Goal: Answer question/provide support

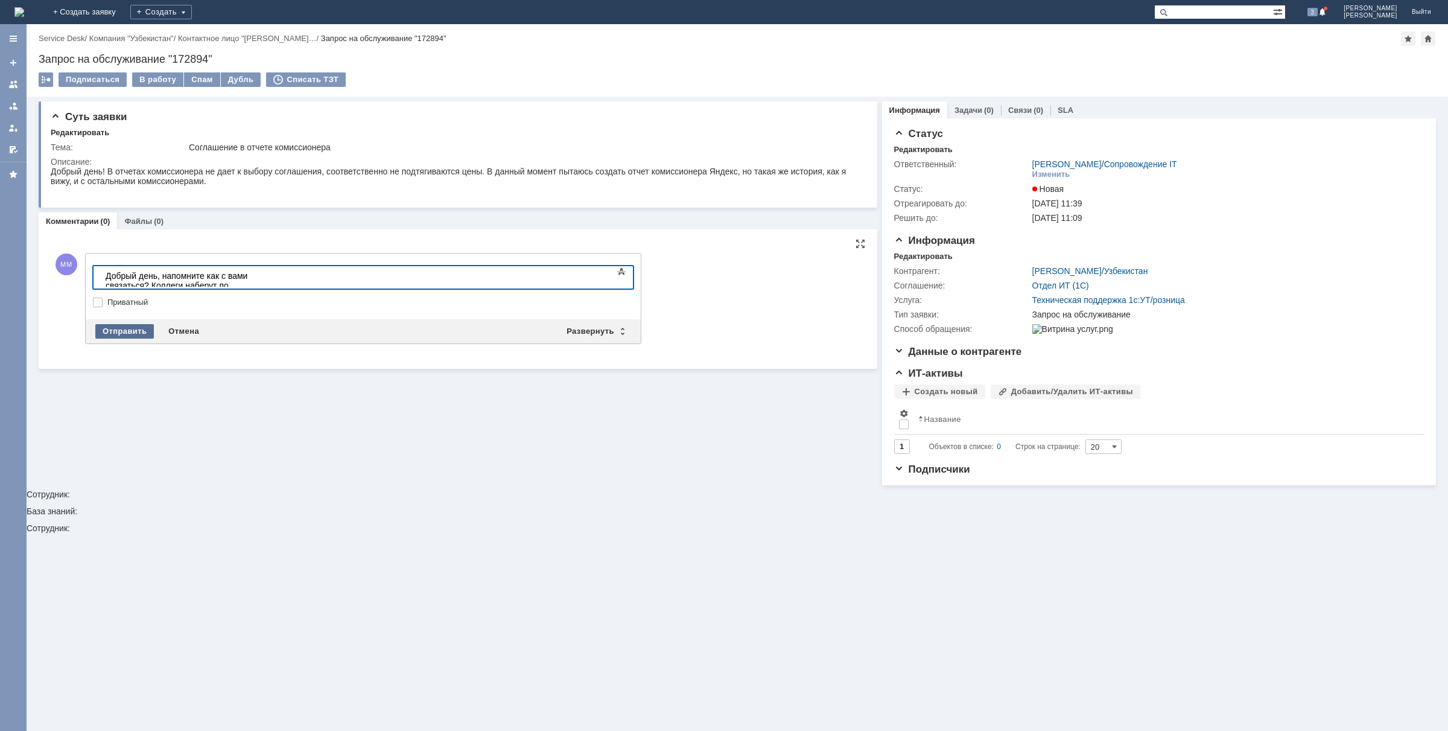
click at [122, 330] on div "Отправить" at bounding box center [124, 331] width 59 height 14
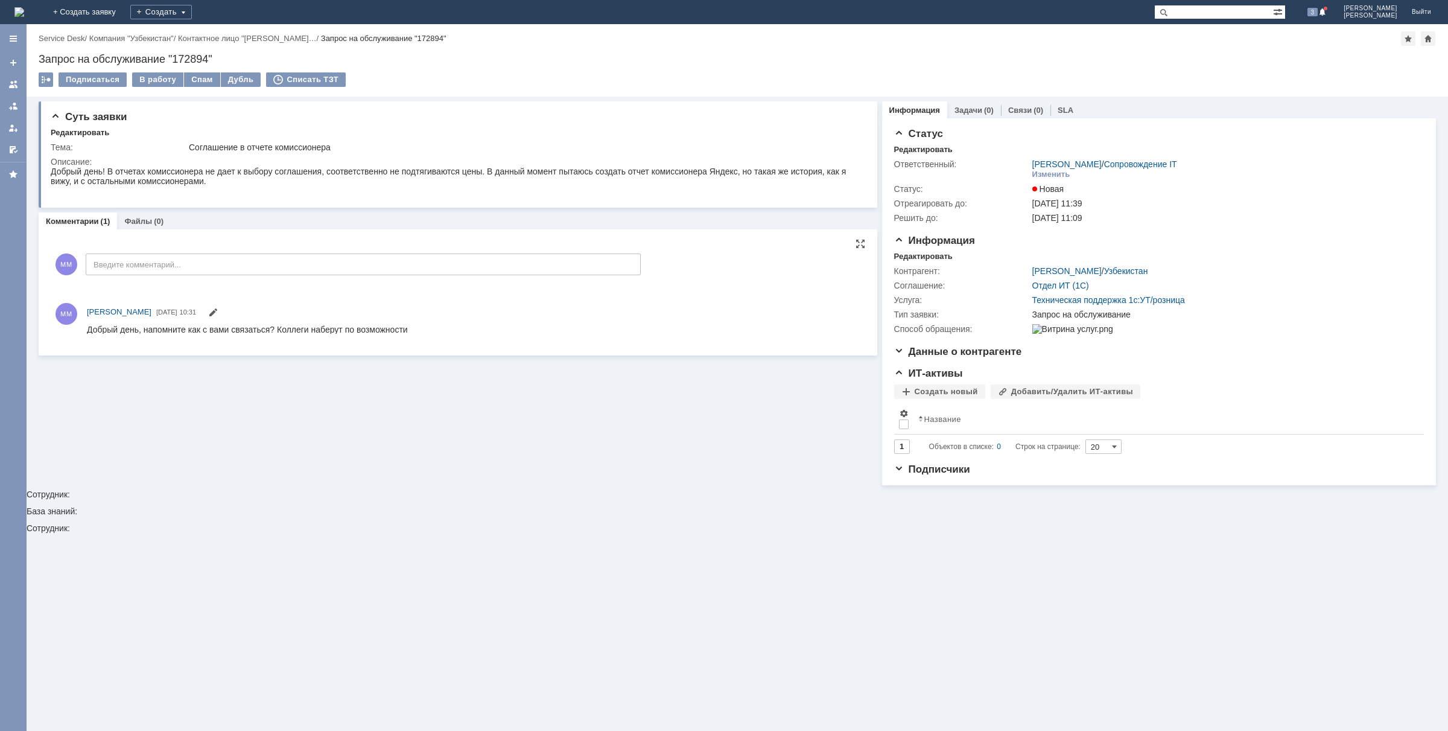
click at [197, 53] on div "Запрос на обслуживание "172894"" at bounding box center [737, 59] width 1397 height 12
copy div "172894"
click at [51, 171] on div "Добрый день! В отчетах комиссионера не дает к выбору соглашения, соответственно…" at bounding box center [455, 176] width 808 height 19
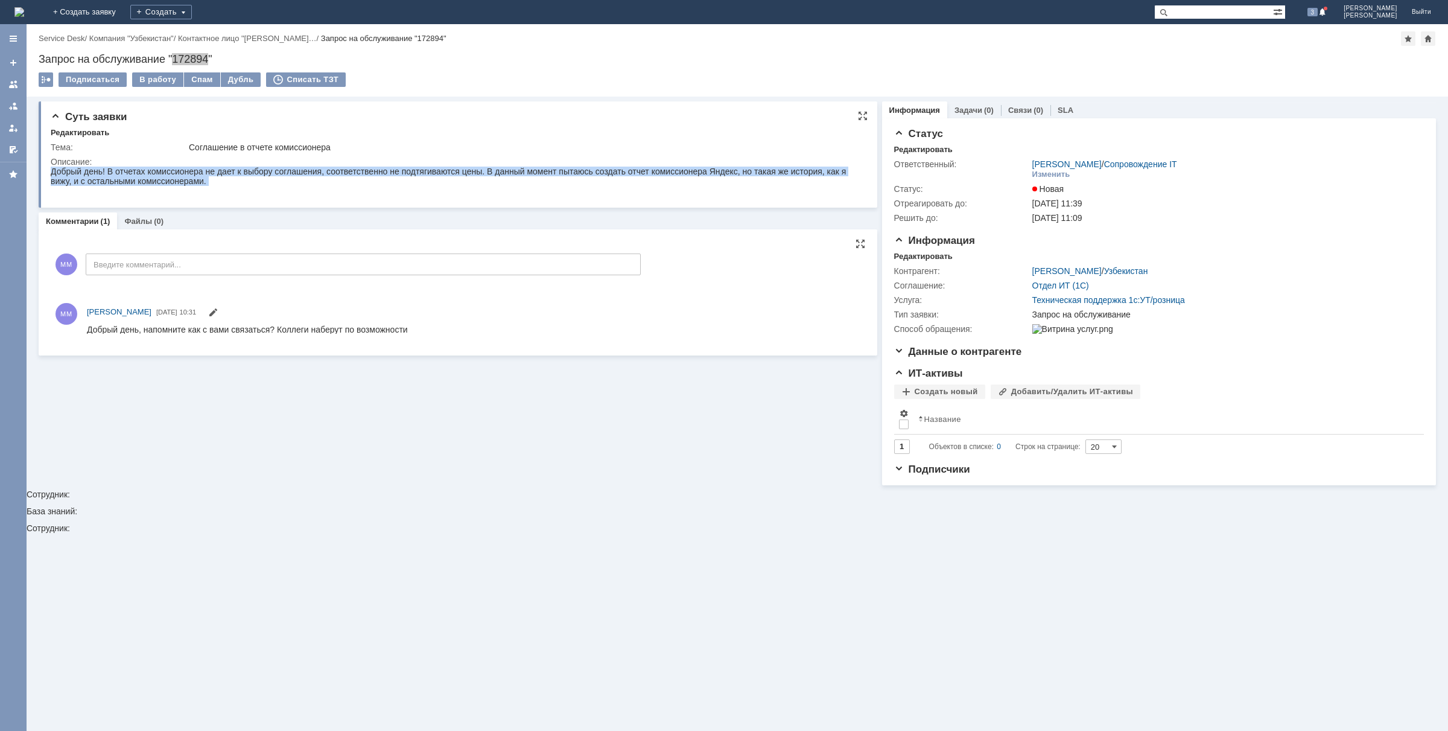
drag, startPoint x: 51, startPoint y: 172, endPoint x: 227, endPoint y: 193, distance: 177.4
click at [227, 193] on body "Добрый день! В отчетах комиссионера не дает к выбору соглашения, соответственно…" at bounding box center [455, 181] width 808 height 29
copy div "Добрый день! В отчетах комиссионера не дает к выбору соглашения, соответственно…"
click at [478, 500] on div "Суть заявки Редактировать Тема: Соглашение в отчете комиссионера Описание: Комм…" at bounding box center [737, 414] width 1421 height 634
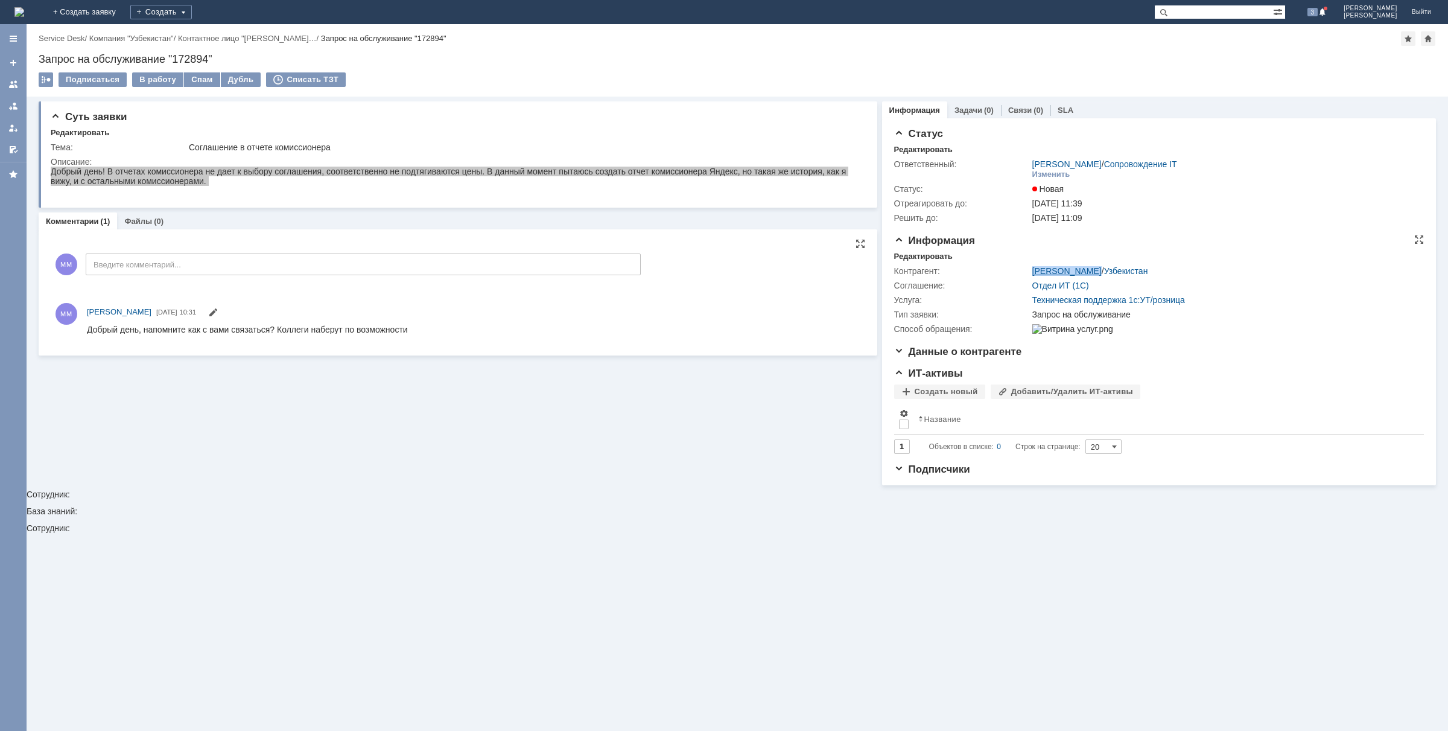
drag, startPoint x: 1057, startPoint y: 268, endPoint x: 1093, endPoint y: 270, distance: 35.6
click at [1093, 270] on tr "Контрагент: [PERSON_NAME] / [GEOGRAPHIC_DATA]" at bounding box center [1156, 271] width 525 height 14
copy tr "[PERSON_NAME]"
